Goal: Entertainment & Leisure: Consume media (video, audio)

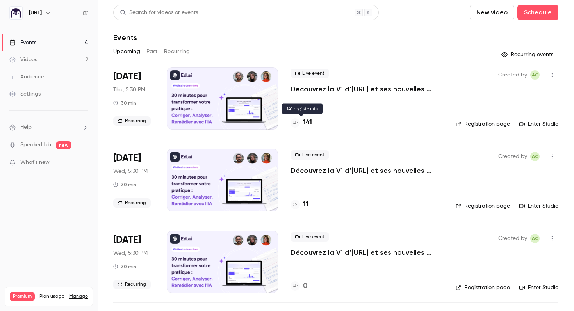
click at [306, 123] on h4 "141" at bounding box center [307, 122] width 9 height 11
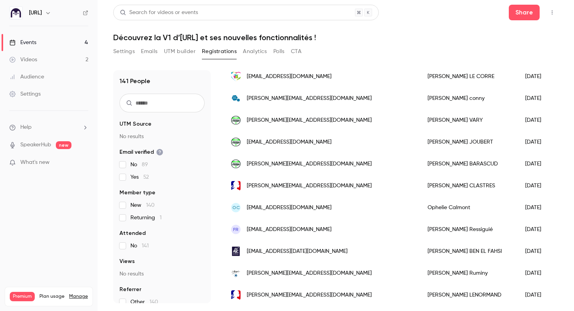
scroll to position [81, 0]
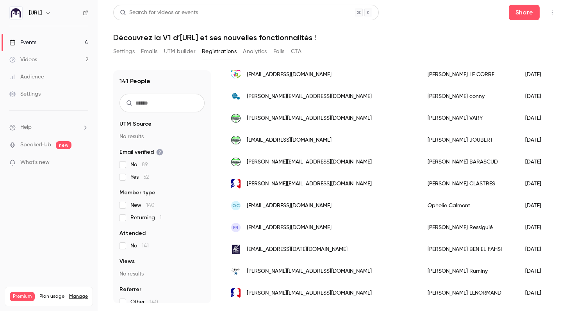
click at [52, 166] on p "What's new" at bounding box center [42, 162] width 66 height 8
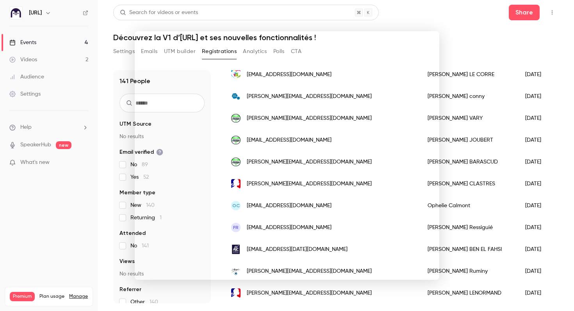
click at [465, 43] on div at bounding box center [287, 155] width 574 height 311
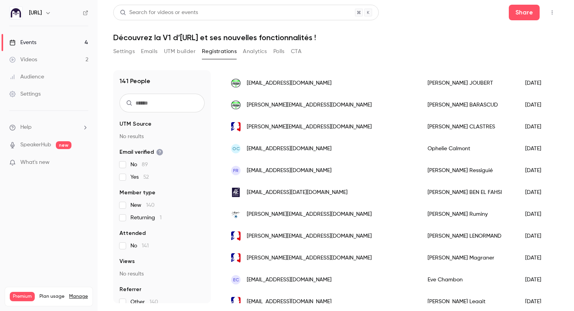
scroll to position [169, 0]
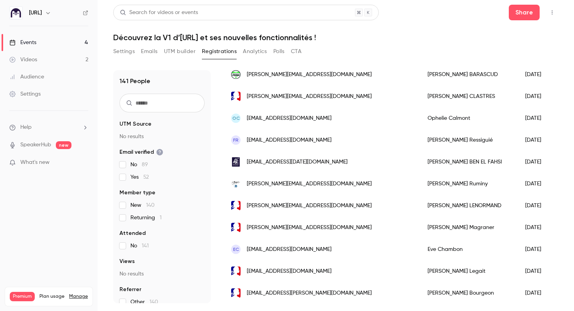
click at [57, 60] on link "Videos 2" at bounding box center [49, 59] width 98 height 17
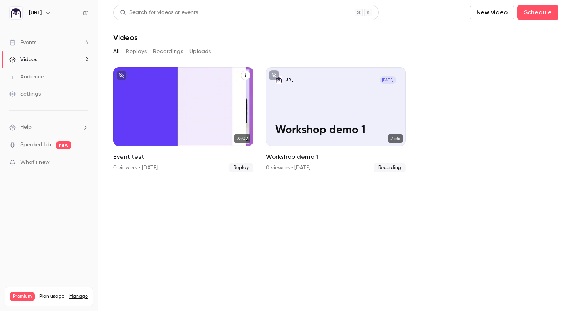
click at [244, 77] on icon "Event test" at bounding box center [245, 75] width 5 height 5
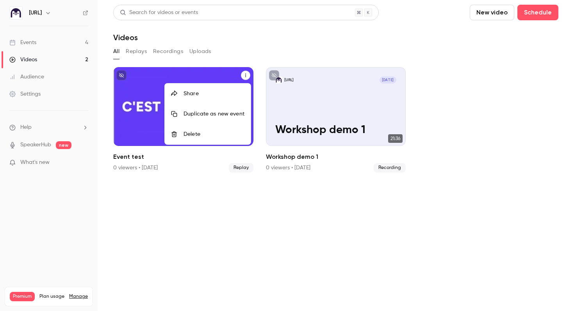
click at [86, 12] on div at bounding box center [287, 155] width 574 height 311
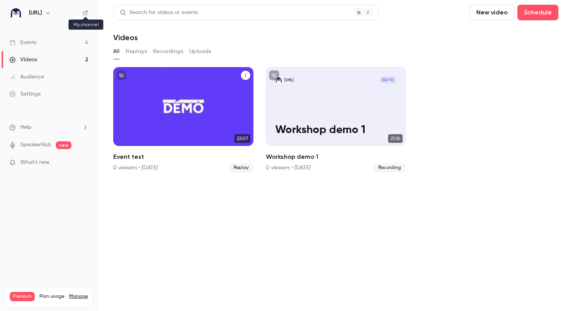
click at [85, 12] on icon at bounding box center [85, 12] width 5 height 5
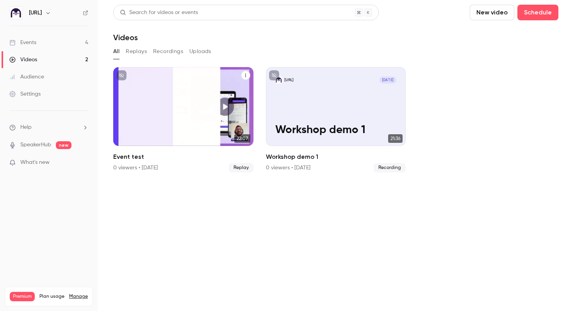
click at [244, 78] on button "Event test" at bounding box center [245, 75] width 9 height 9
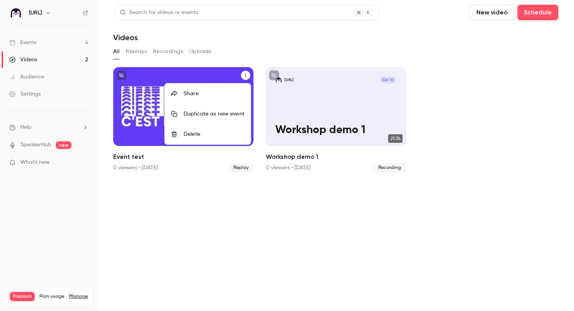
click at [172, 167] on div at bounding box center [287, 155] width 574 height 311
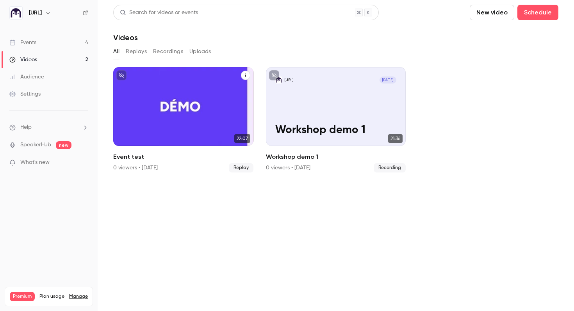
click at [236, 165] on span "Replay" at bounding box center [241, 167] width 25 height 9
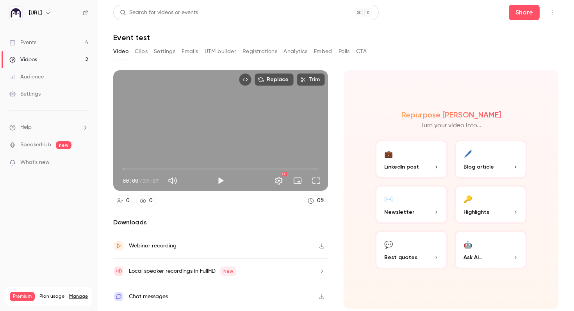
click at [434, 169] on icon "button" at bounding box center [436, 167] width 5 height 5
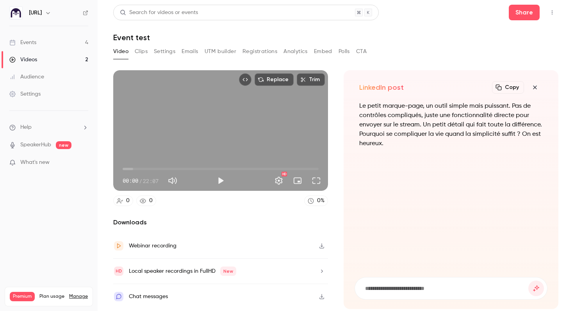
click at [537, 87] on icon "button" at bounding box center [534, 87] width 9 height 6
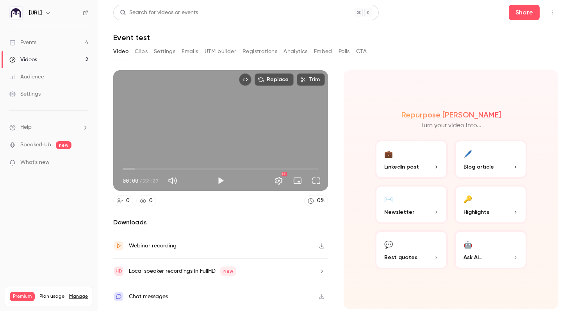
click at [494, 171] on p "Blog article" at bounding box center [490, 167] width 54 height 8
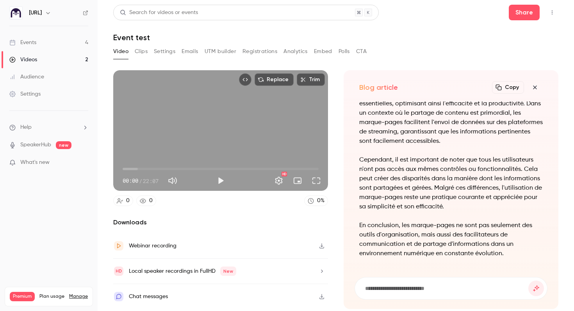
scroll to position [-53, 0]
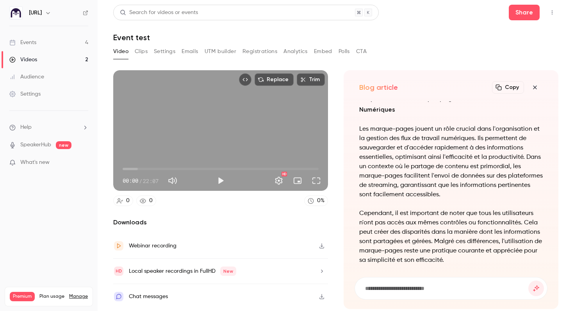
click at [534, 88] on icon "button" at bounding box center [534, 87] width 9 height 6
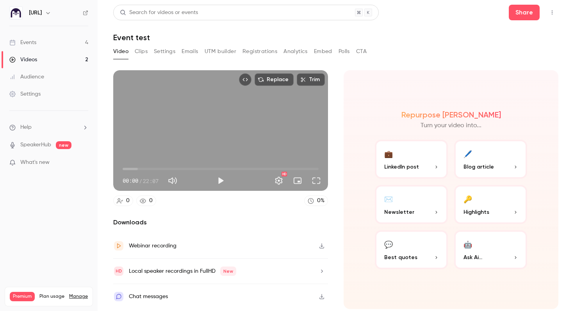
click at [490, 206] on button "🔑 Highlights" at bounding box center [490, 204] width 73 height 39
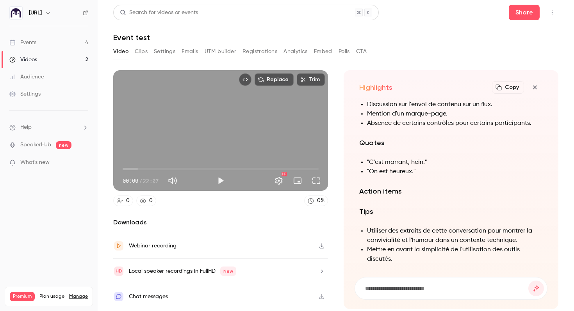
scroll to position [-94, 0]
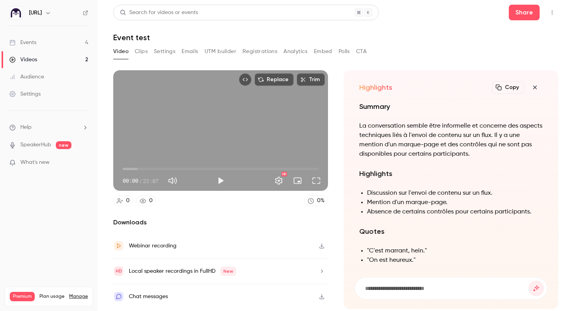
click at [535, 87] on icon "button" at bounding box center [535, 87] width 4 height 4
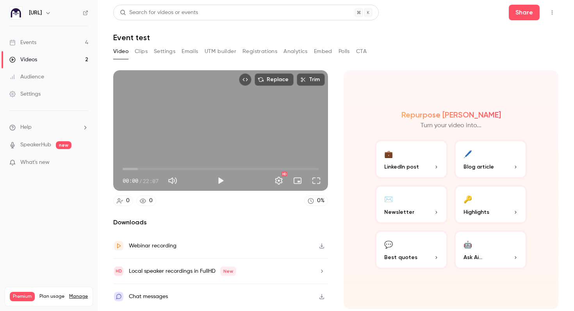
click at [417, 249] on button "💬 Best quotes" at bounding box center [411, 249] width 73 height 39
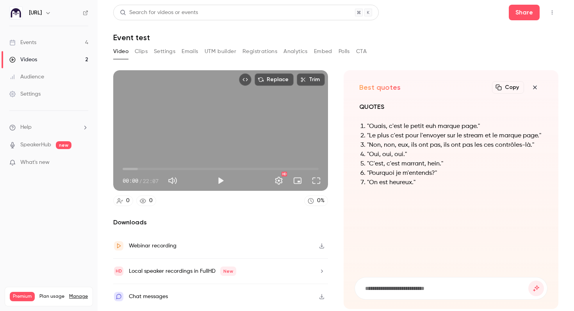
click at [534, 87] on icon "button" at bounding box center [535, 87] width 4 height 4
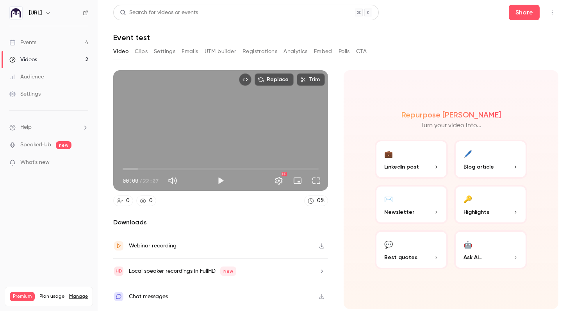
click at [142, 50] on button "Clips" at bounding box center [141, 51] width 13 height 12
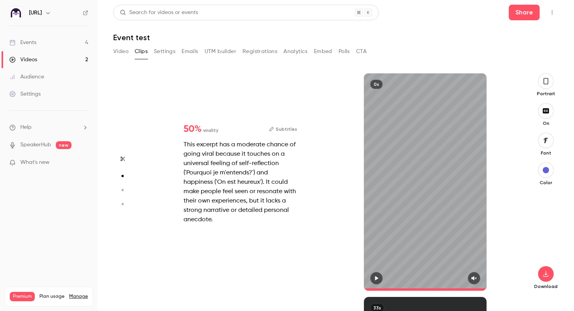
scroll to position [224, 0]
type input "*"
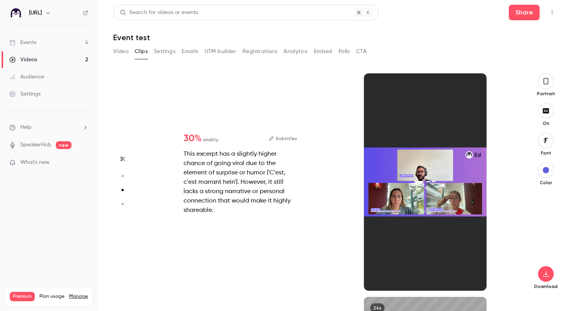
scroll to position [447, 0]
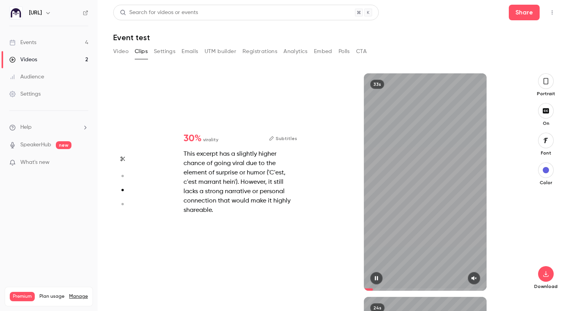
type input "*"
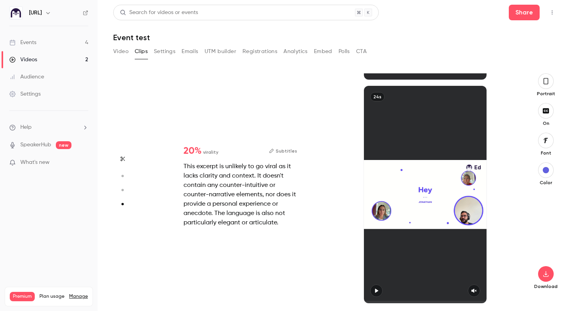
scroll to position [658, 0]
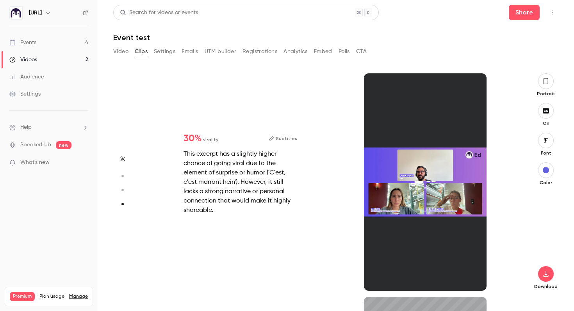
type input "*"
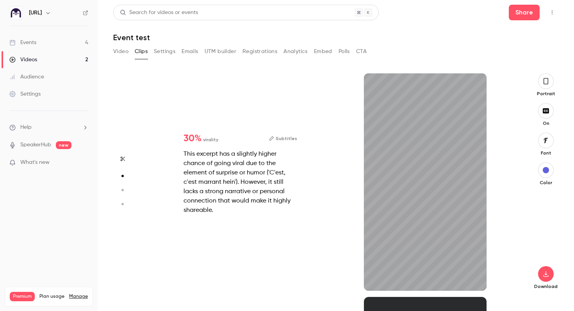
type input "*"
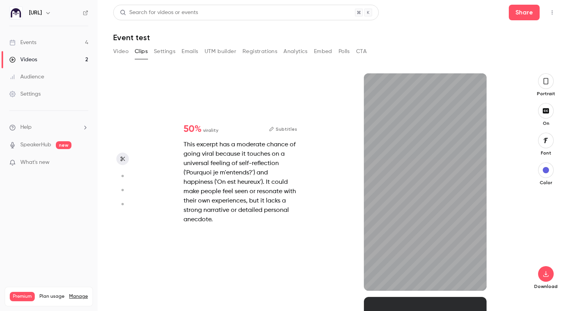
type input "*"
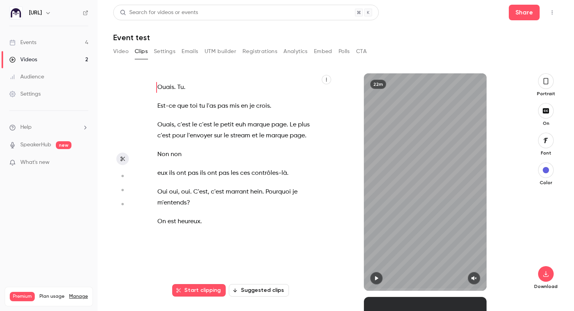
scroll to position [0, 0]
click at [169, 50] on button "Settings" at bounding box center [164, 51] width 21 height 12
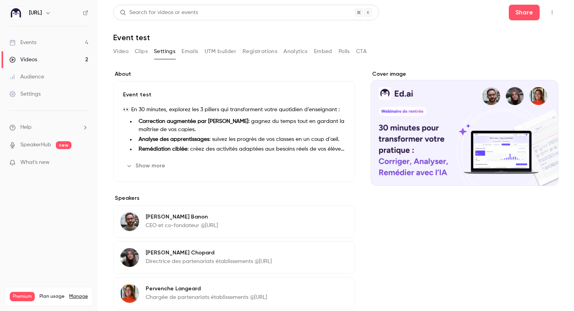
click at [142, 53] on button "Clips" at bounding box center [141, 51] width 13 height 12
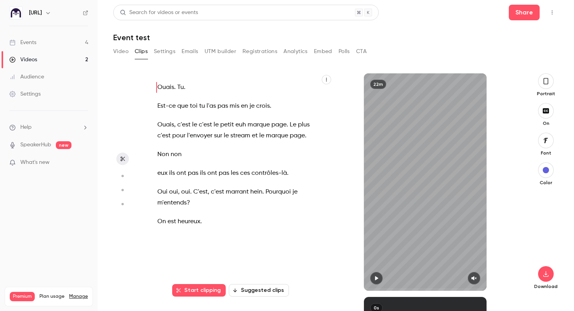
click at [123, 53] on button "Video" at bounding box center [120, 51] width 15 height 12
